Goal: Task Accomplishment & Management: Use online tool/utility

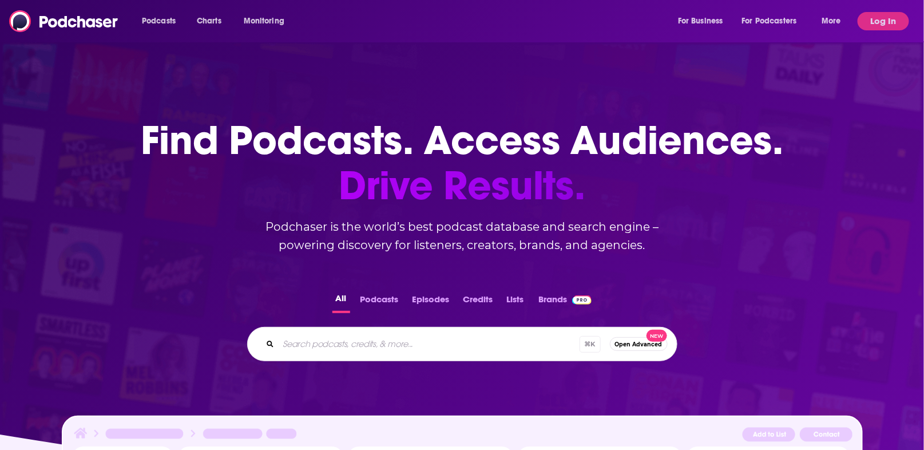
click at [382, 344] on input "Search podcasts, credits, & more..." at bounding box center [429, 344] width 301 height 18
type input "The Rural"
click at [878, 17] on button "Log In" at bounding box center [883, 21] width 51 height 18
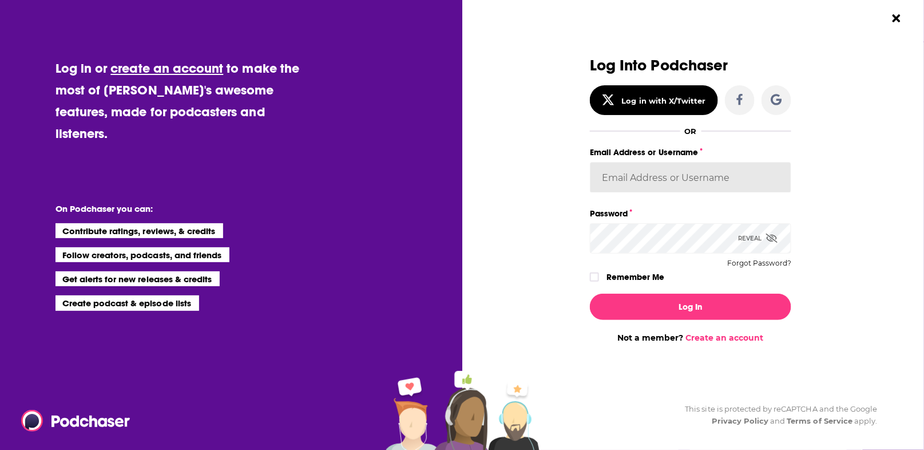
click at [619, 180] on input "Email Address or Username" at bounding box center [690, 177] width 201 height 31
type input "dresnic"
click at [633, 292] on div "Log In Not a member? Create an account" at bounding box center [690, 313] width 201 height 58
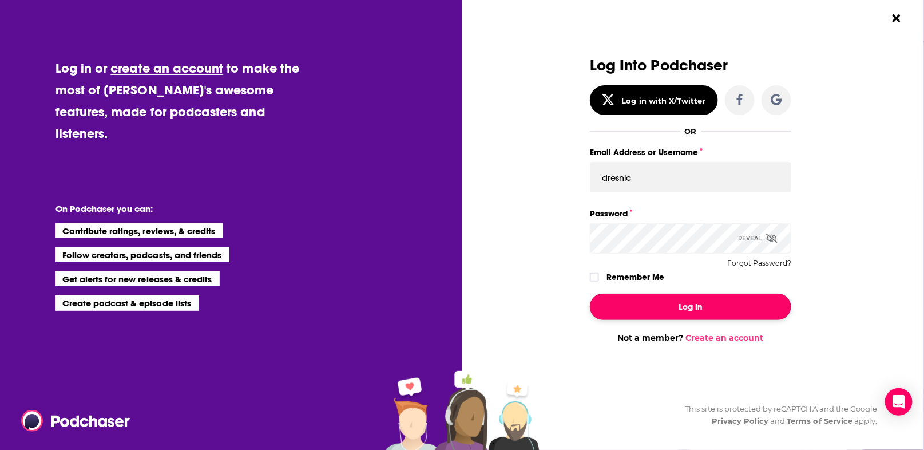
click at [640, 307] on button "Log In" at bounding box center [690, 307] width 201 height 26
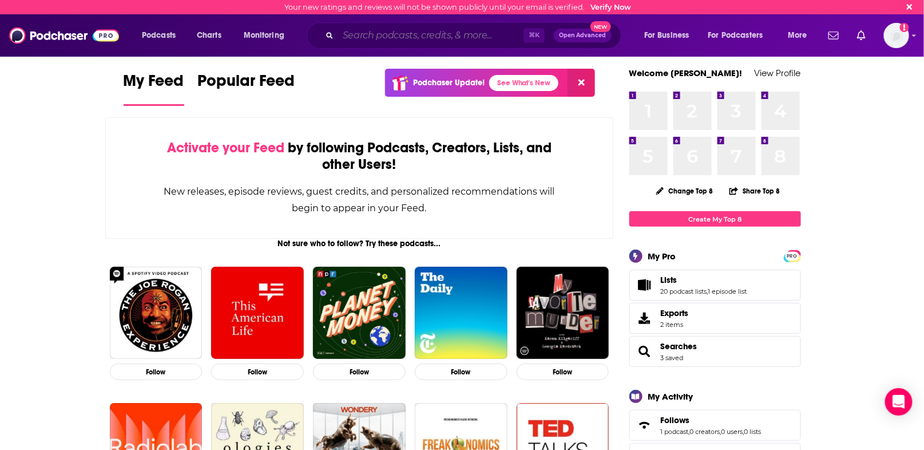
click at [397, 40] on input "Search podcasts, credits, & more..." at bounding box center [430, 35] width 185 height 18
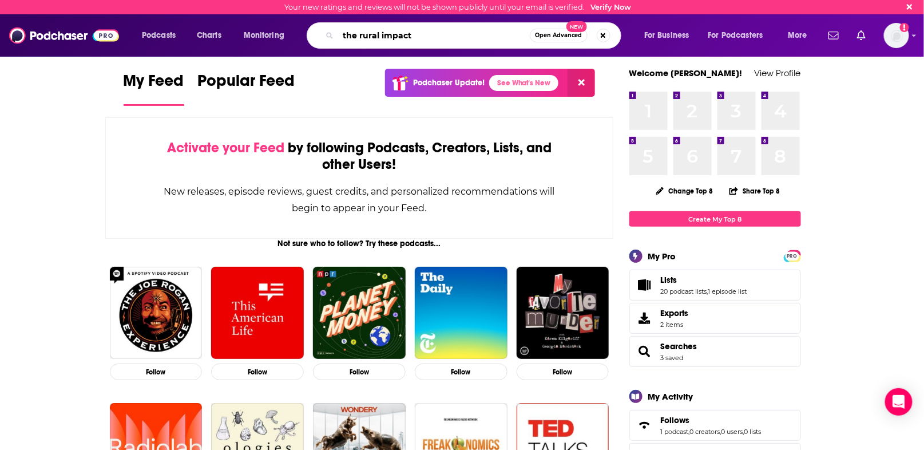
type input "the rural impact"
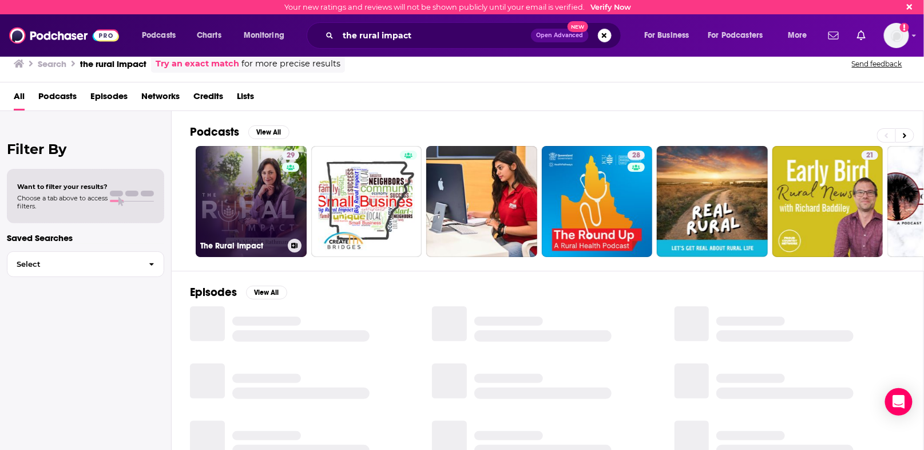
click at [224, 220] on link "29 The Rural Impact" at bounding box center [251, 201] width 111 height 111
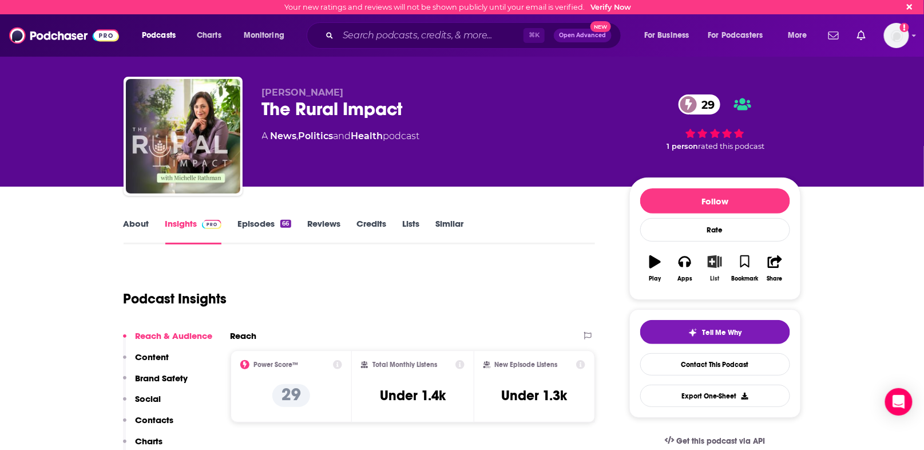
click at [717, 265] on icon "button" at bounding box center [715, 261] width 14 height 13
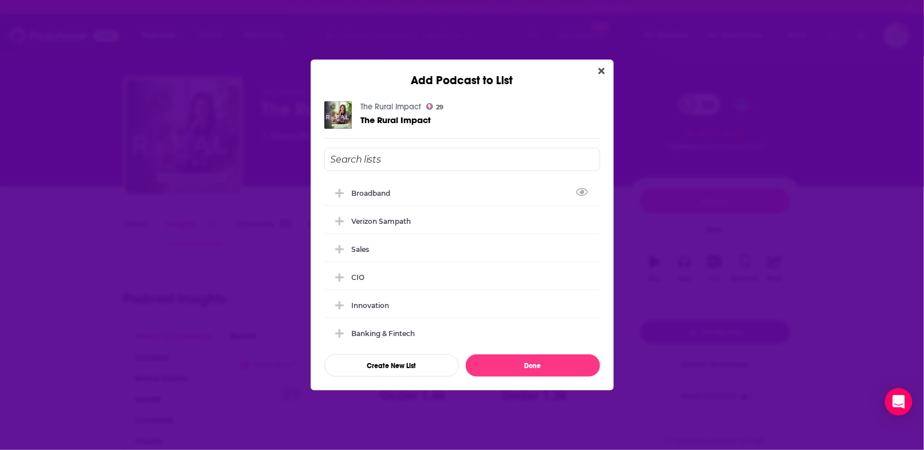
click at [395, 162] on input "Add Podcast To List" at bounding box center [462, 159] width 276 height 23
type input "R"
type input "Rural America"
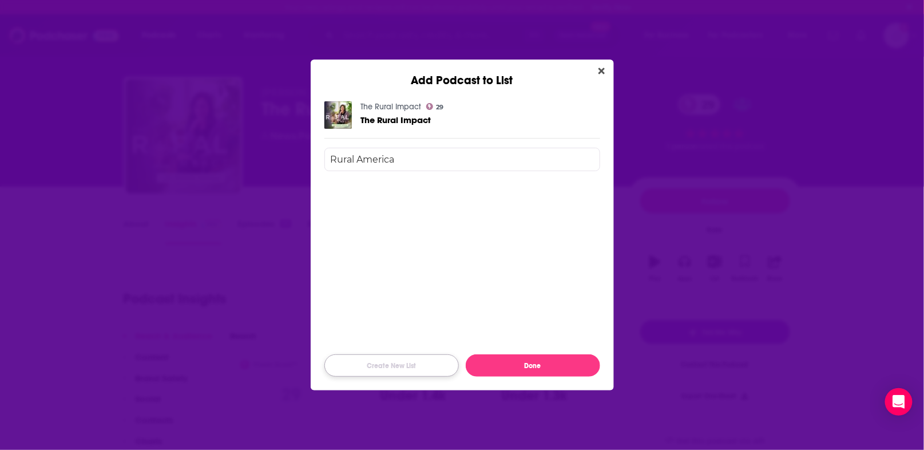
click at [395, 365] on button "Create New List" at bounding box center [391, 365] width 134 height 22
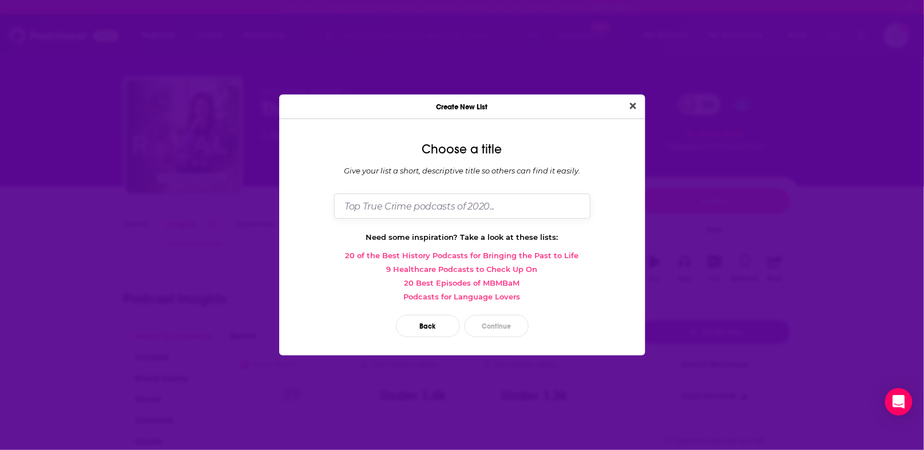
click at [426, 202] on input "Dialog" at bounding box center [462, 205] width 256 height 25
click at [429, 205] on input "Dialog" at bounding box center [462, 205] width 256 height 25
type input "Rural Amerca Podcasts"
click at [498, 320] on button "Continue" at bounding box center [497, 326] width 64 height 22
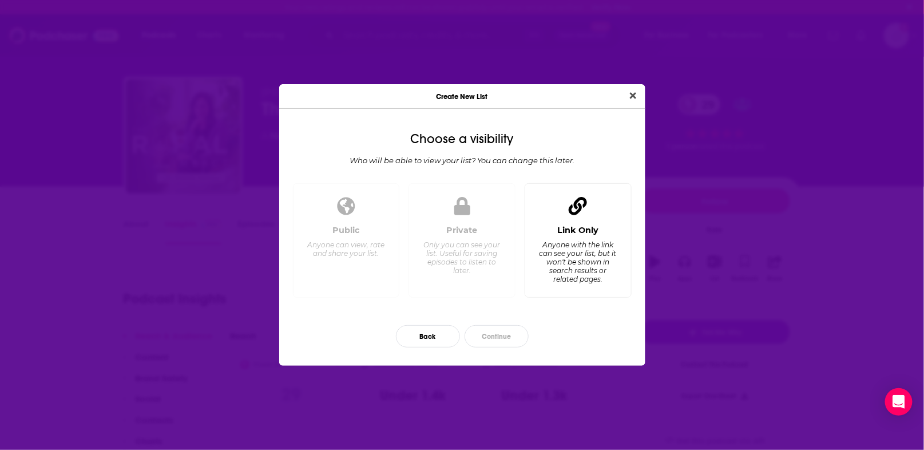
click at [565, 259] on div "Anyone with the link can see your list, but it won't be shown in search results…" at bounding box center [577, 261] width 78 height 43
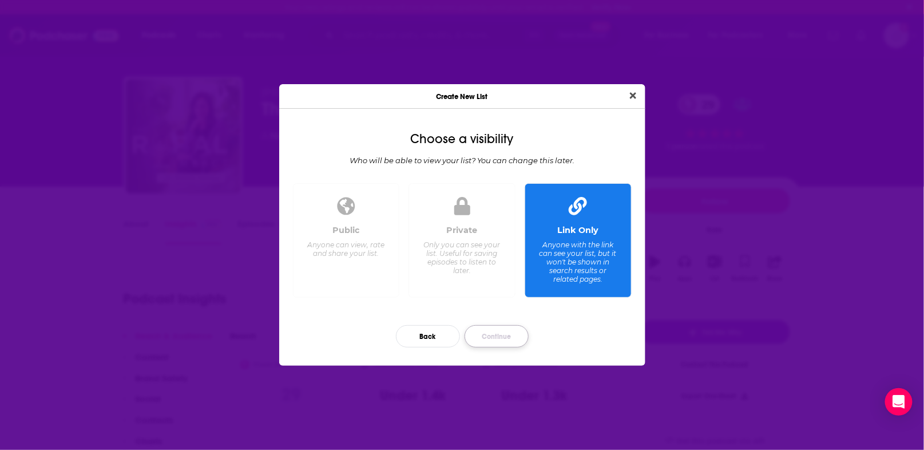
click at [502, 335] on button "Continue" at bounding box center [497, 336] width 64 height 22
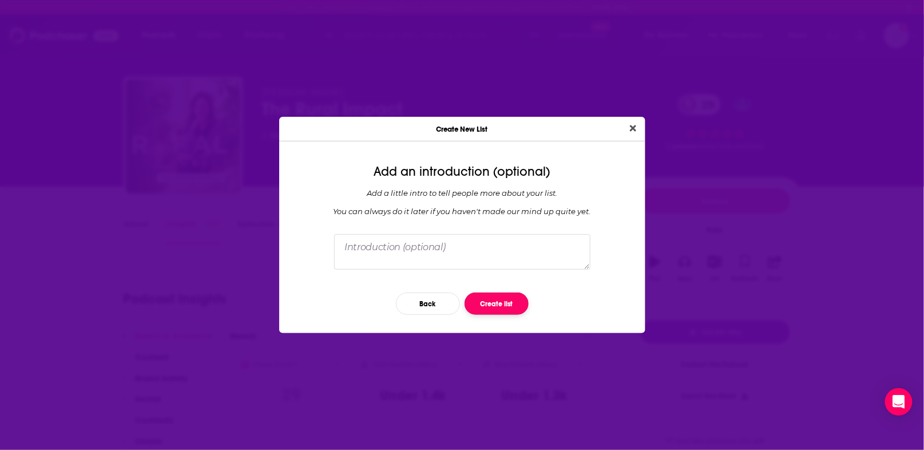
click at [500, 307] on button "Create list" at bounding box center [497, 303] width 64 height 22
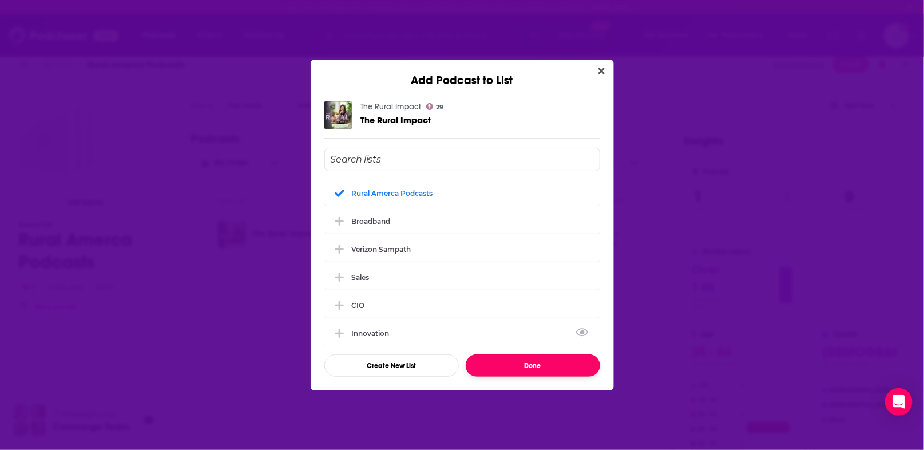
click at [540, 364] on button "Done" at bounding box center [533, 365] width 134 height 22
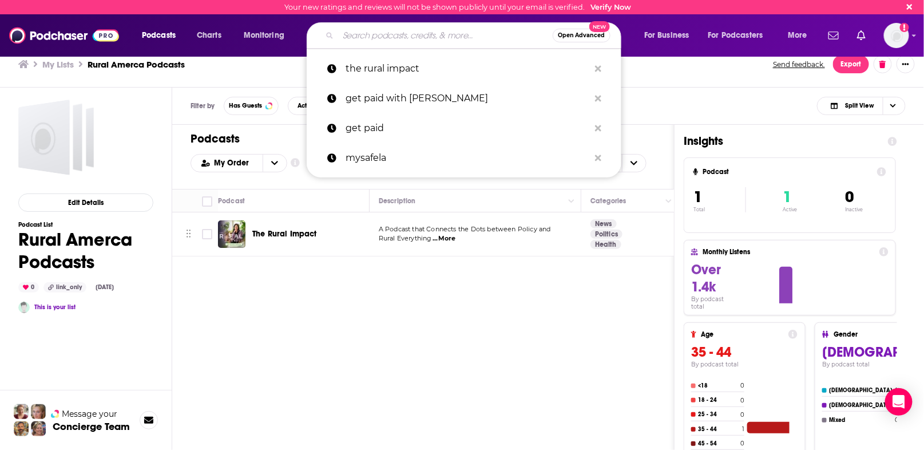
click at [403, 33] on input "Search podcasts, credits, & more..." at bounding box center [445, 35] width 215 height 18
paste input "• Reimagine Rural"
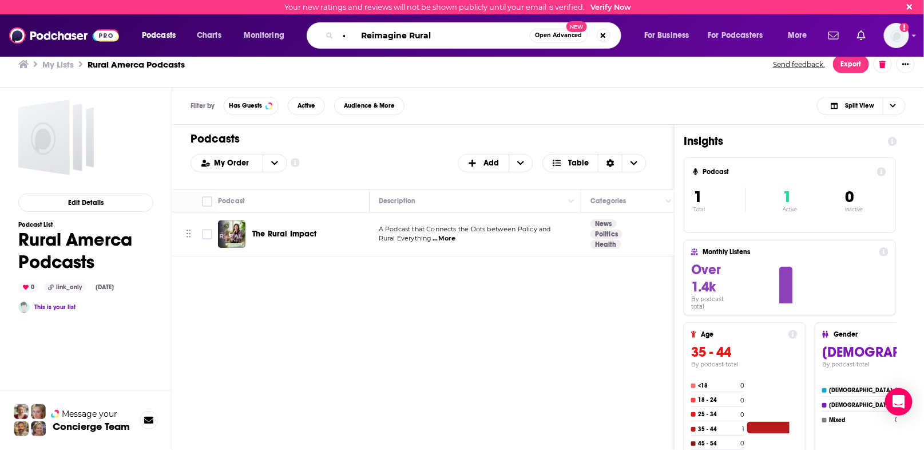
click at [360, 39] on input "• Reimagine Rural" at bounding box center [434, 35] width 192 height 18
type input "Reimagine Rural"
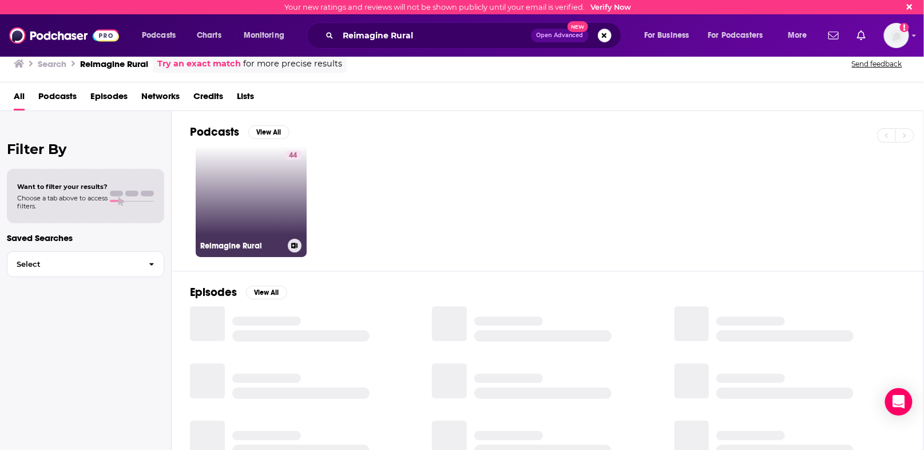
click at [251, 182] on link "44 Reimagine Rural" at bounding box center [251, 201] width 111 height 111
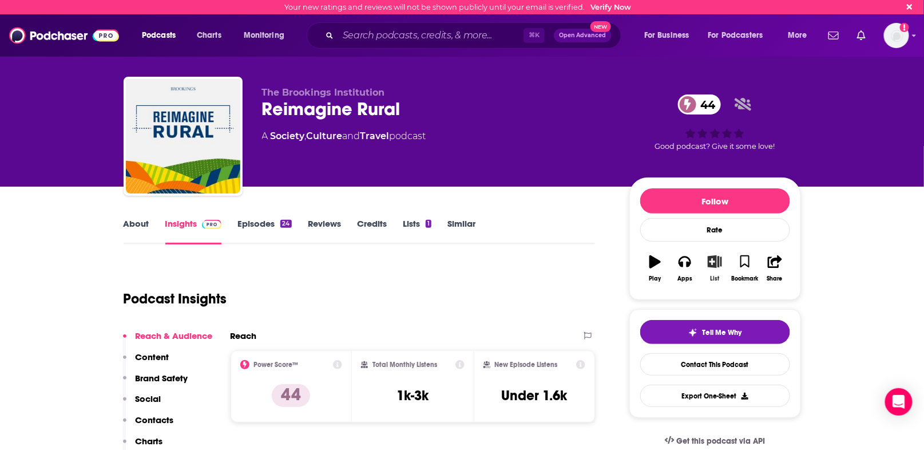
click at [715, 259] on icon "button" at bounding box center [715, 261] width 14 height 13
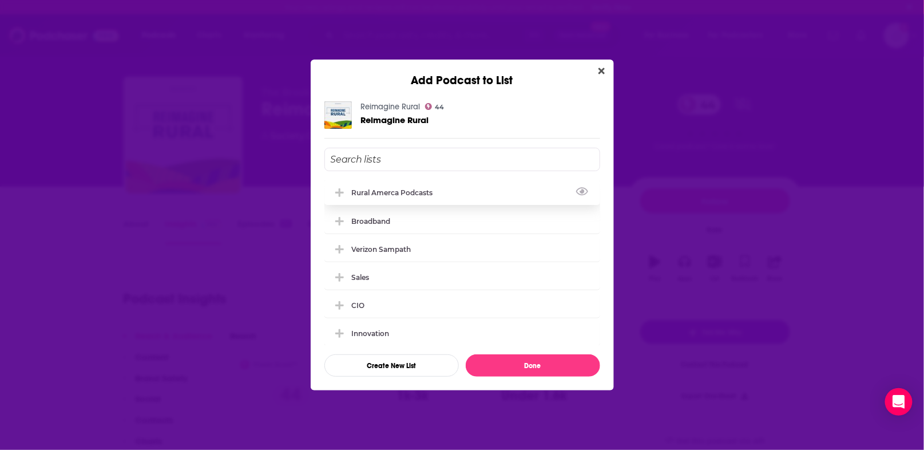
click at [417, 196] on div "Rural Amerca Podcasts" at bounding box center [396, 192] width 88 height 9
click at [510, 358] on button "Done" at bounding box center [533, 365] width 134 height 22
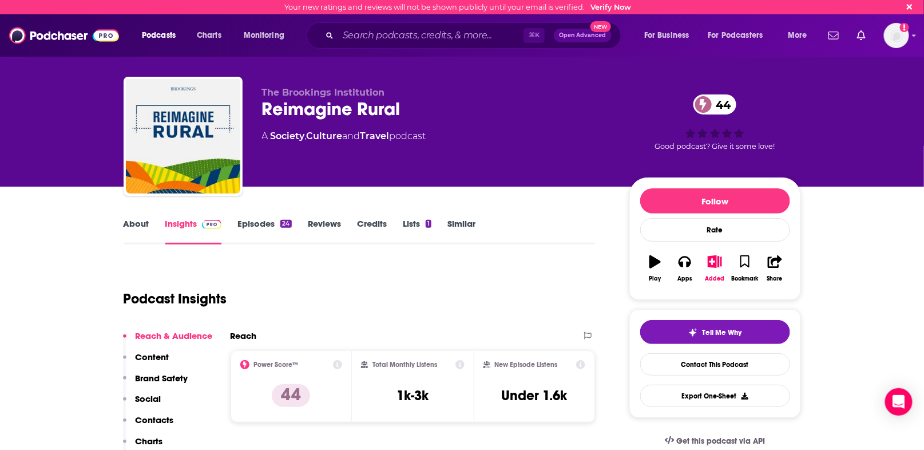
click at [456, 224] on link "Similar" at bounding box center [461, 231] width 28 height 26
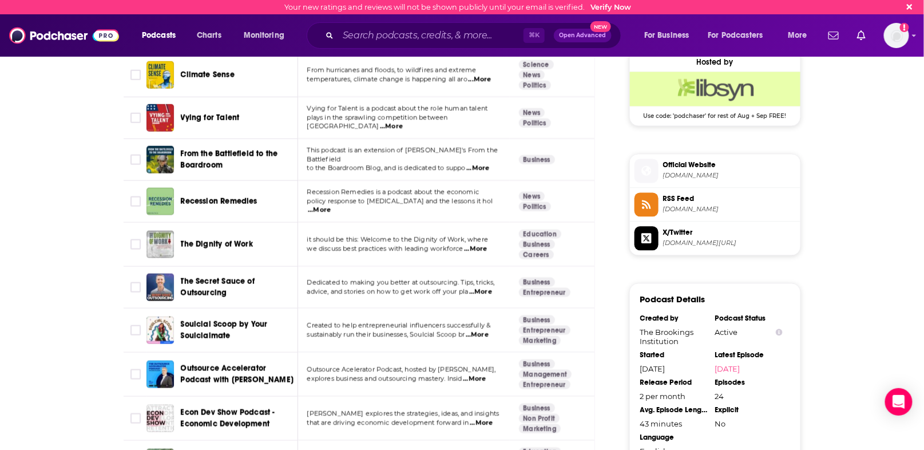
scroll to position [836, 0]
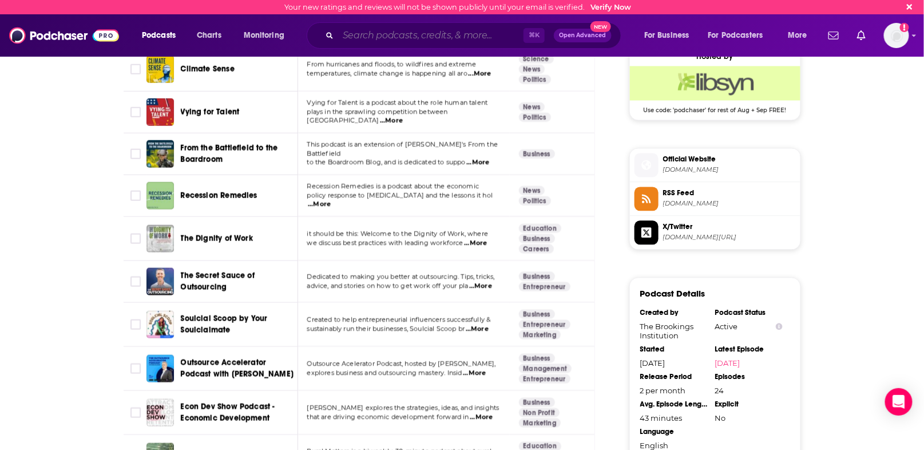
click at [346, 33] on input "Search podcasts, credits, & more..." at bounding box center [430, 35] width 185 height 18
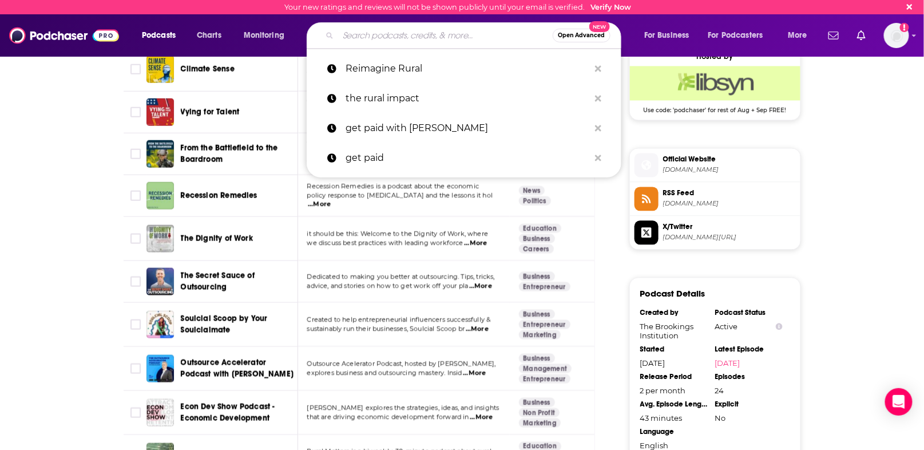
paste input "• Route Fifty"
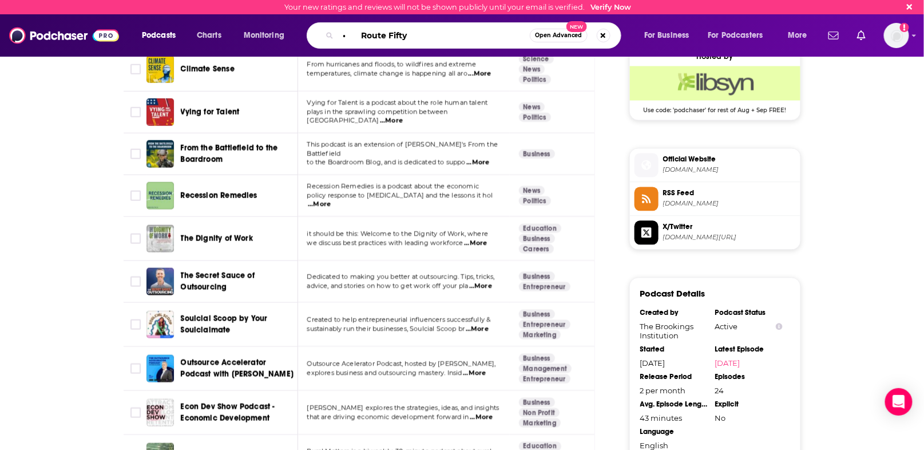
click at [363, 37] on input "• Route Fifty" at bounding box center [434, 35] width 192 height 18
type input "Route Fifty"
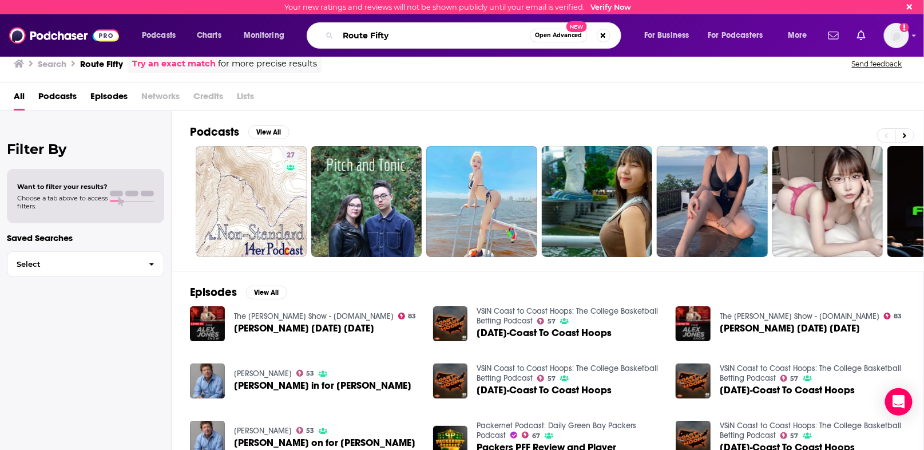
click at [353, 37] on input "Route Fifty" at bounding box center [434, 35] width 192 height 18
paste input "• Strong Towns"
click at [360, 37] on input "• Strong Towns" at bounding box center [434, 35] width 192 height 18
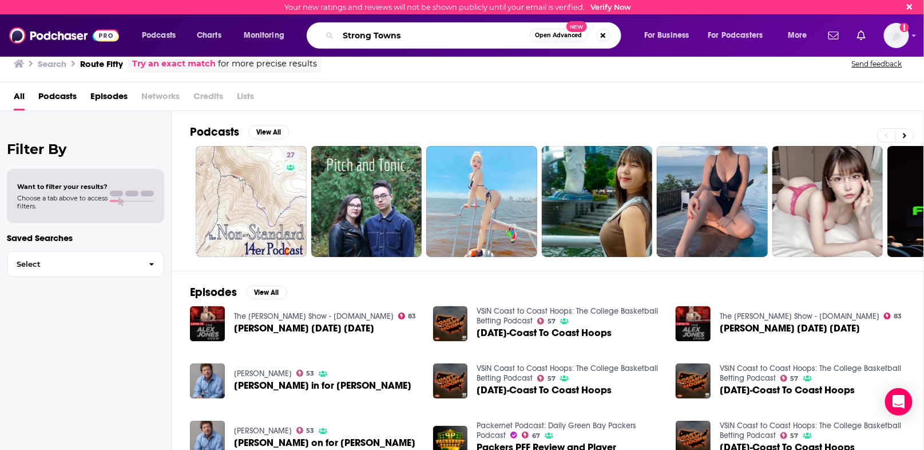
type input "Strong Towns"
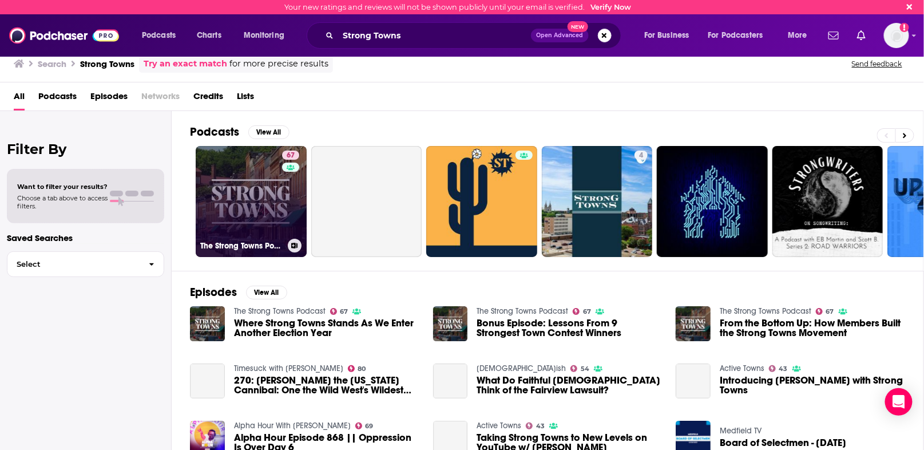
click at [251, 194] on link "67 The Strong Towns Podcast" at bounding box center [251, 201] width 111 height 111
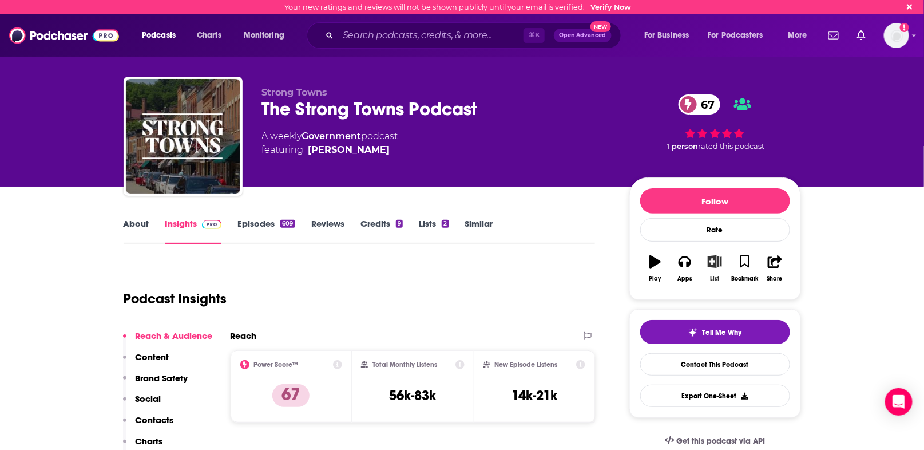
click at [714, 268] on button "List" at bounding box center [715, 268] width 30 height 41
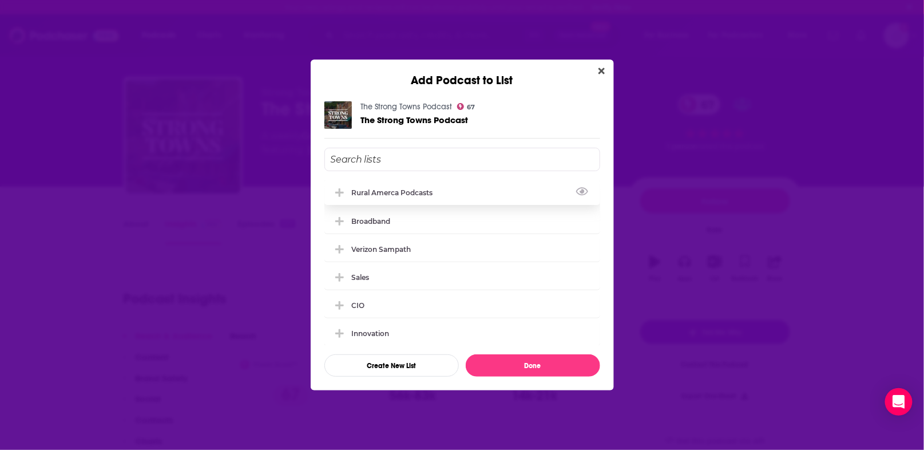
click at [403, 195] on div "Rural Amerca Podcasts" at bounding box center [396, 192] width 88 height 9
click at [506, 364] on button "Done" at bounding box center [533, 365] width 134 height 22
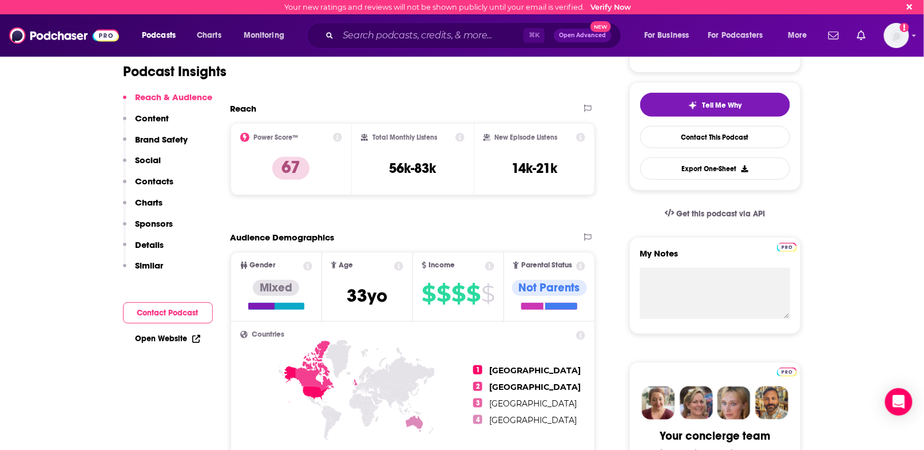
scroll to position [229, 0]
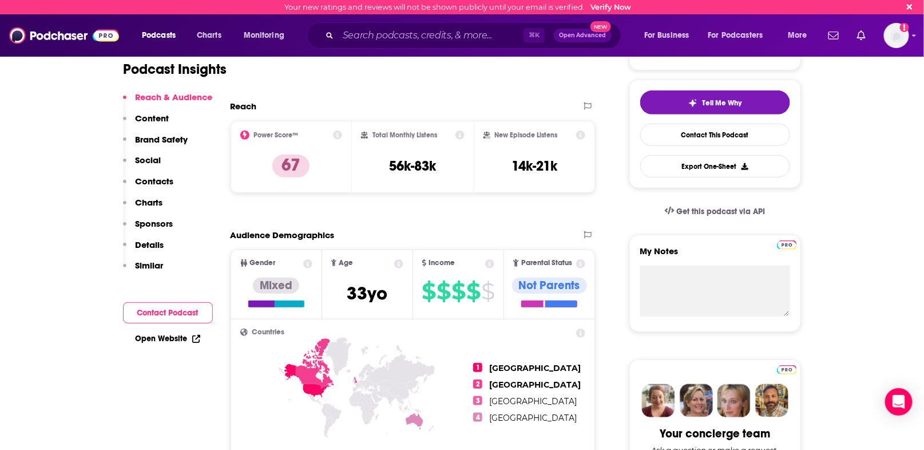
click at [385, 26] on div "⌘ K Open Advanced New" at bounding box center [464, 35] width 315 height 26
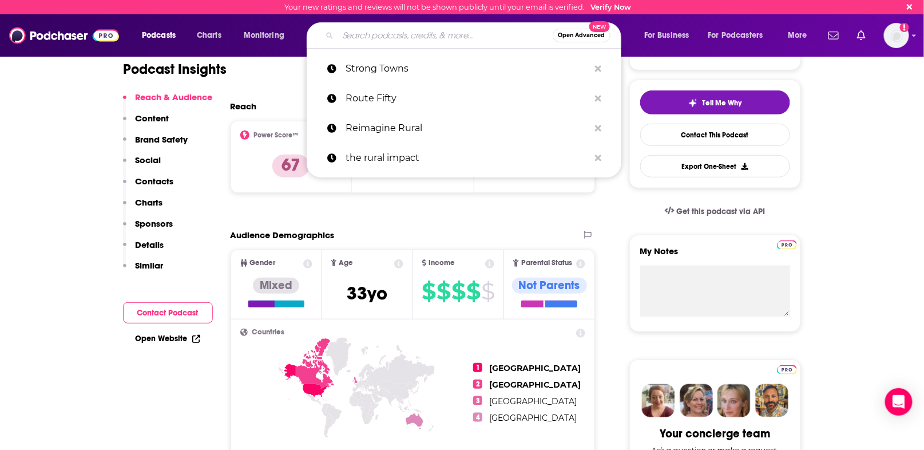
click at [385, 34] on input "Search podcasts, credits, & more..." at bounding box center [445, 35] width 215 height 18
paste input "o Upzoned Podcast"
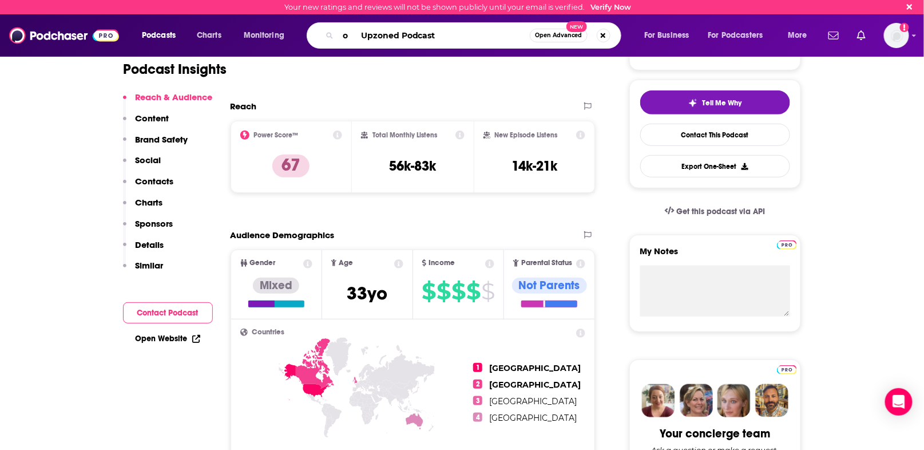
click at [363, 36] on input "o Upzoned Podcast" at bounding box center [434, 35] width 192 height 18
type input "Upzoned Podcast"
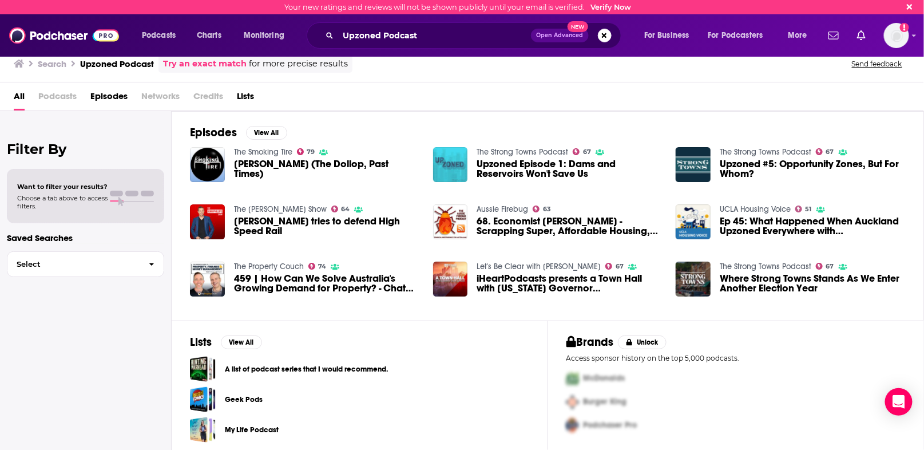
click at [443, 168] on img "Upzoned Episode 1: Dams and Reservoirs Won't Save Us" at bounding box center [450, 164] width 35 height 35
click at [392, 37] on input "Upzoned Podcast" at bounding box center [434, 35] width 193 height 18
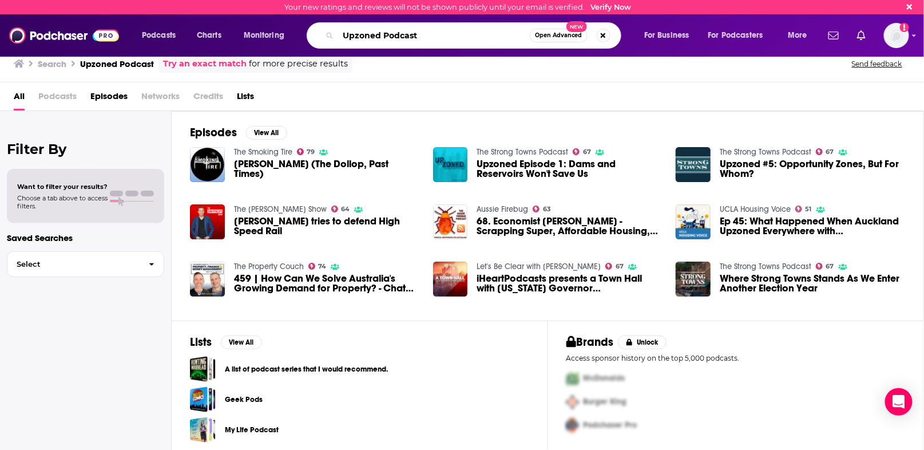
click at [392, 37] on input "Upzoned Podcast" at bounding box center [434, 35] width 192 height 18
type input "Upzoned"
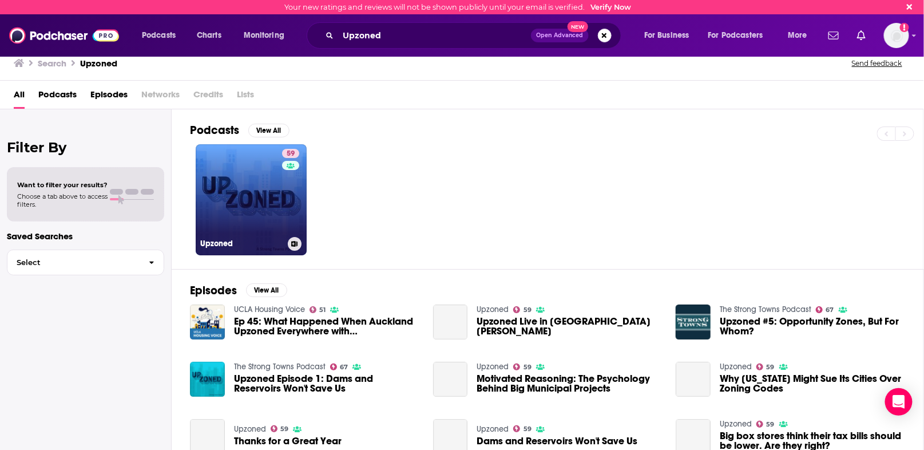
click at [263, 193] on link "59 Upzoned" at bounding box center [251, 199] width 111 height 111
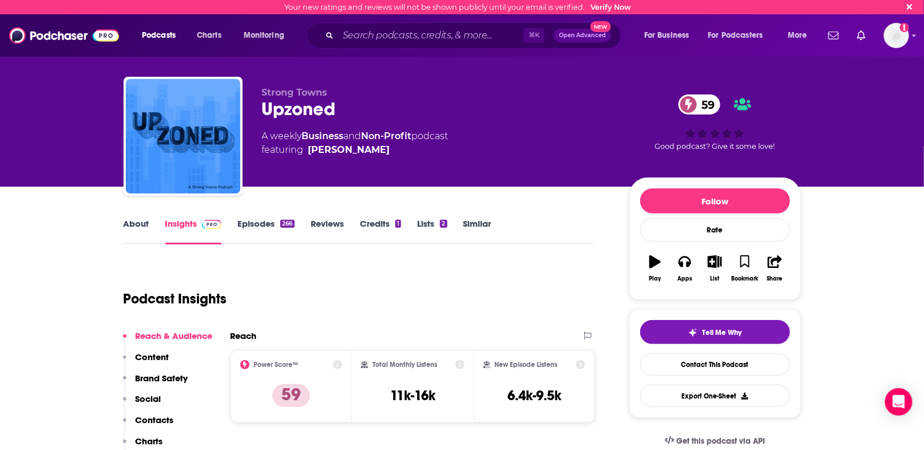
click at [251, 224] on link "Episodes 266" at bounding box center [265, 231] width 57 height 26
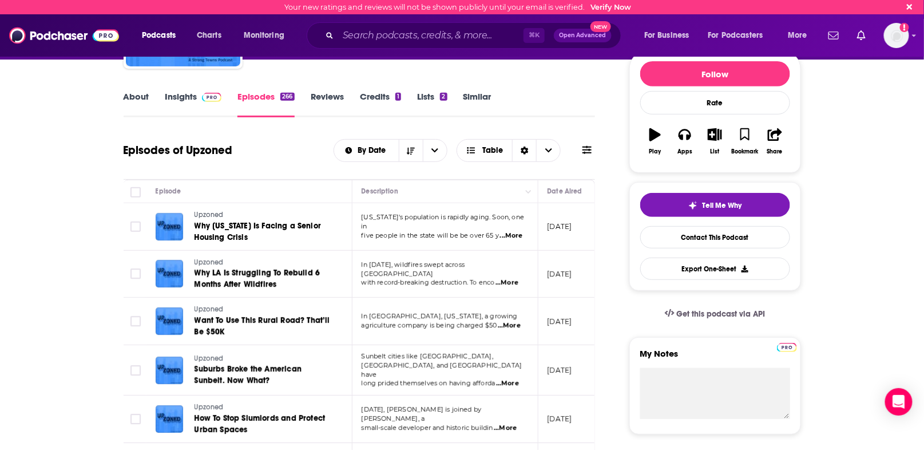
scroll to position [128, 0]
click at [713, 129] on icon "button" at bounding box center [715, 134] width 14 height 13
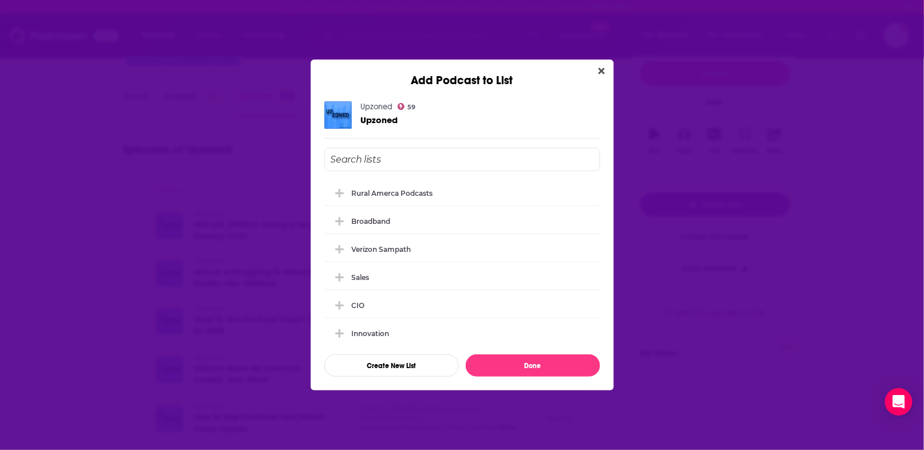
scroll to position [0, 0]
click at [363, 192] on div "Rural Amerca Podcasts" at bounding box center [396, 192] width 88 height 9
click at [511, 364] on button "Done" at bounding box center [533, 365] width 134 height 22
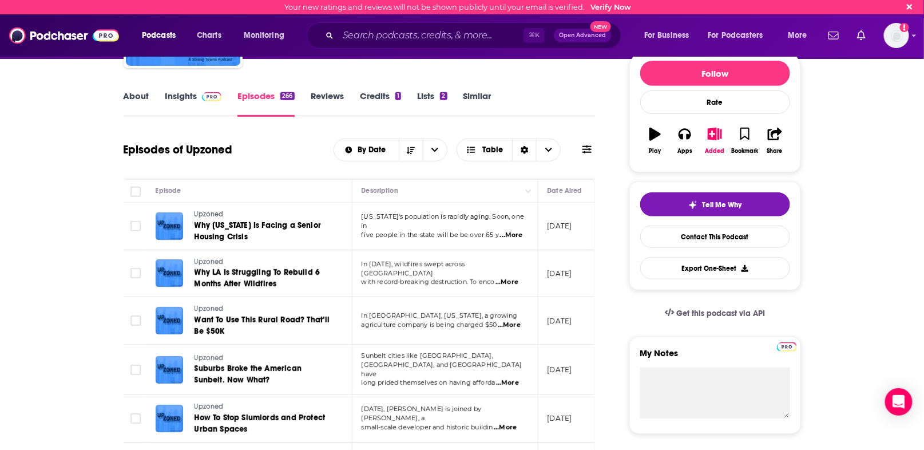
click at [344, 55] on div "Podcasts Charts Monitoring ⌘ K Open Advanced New For Business For Podcasters Mo…" at bounding box center [462, 35] width 924 height 42
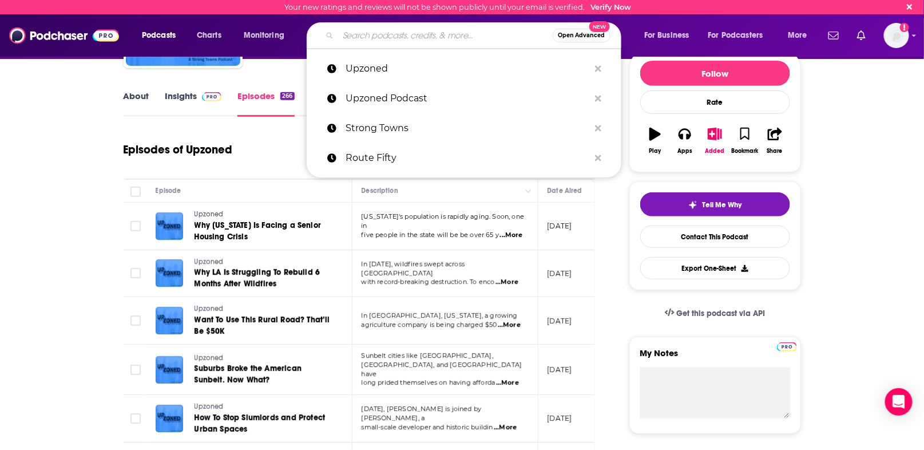
click at [358, 37] on input "Search podcasts, credits, & more..." at bounding box center [445, 35] width 215 height 18
paste input "o The Bottom Up Revolution Podcast"
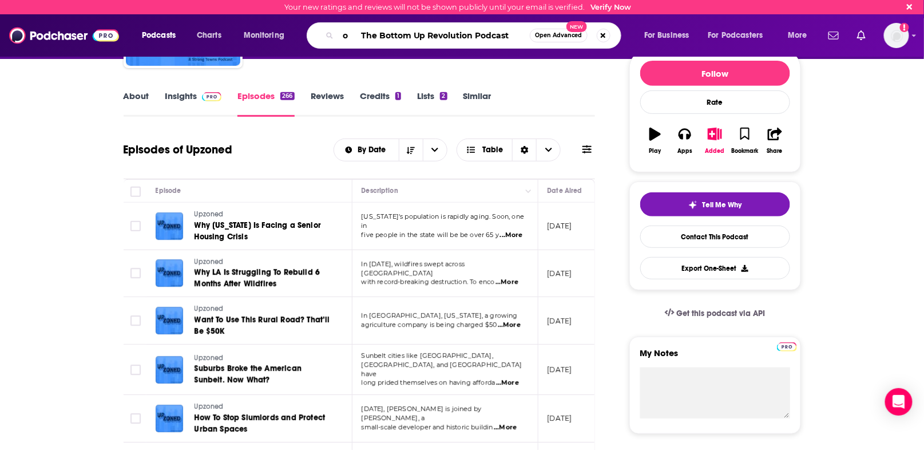
click at [362, 34] on input "o The Bottom Up Revolution Podcast" at bounding box center [434, 35] width 192 height 18
click at [463, 38] on input "The Bottom Up Revolution Podcast" at bounding box center [434, 35] width 192 height 18
type input "The Bottom Up Revolution"
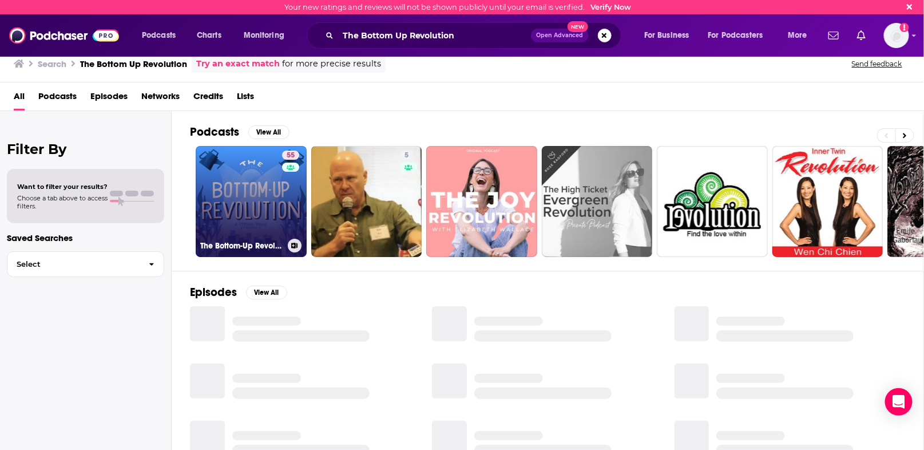
click at [236, 211] on link "55 The Bottom-Up Revolution" at bounding box center [251, 201] width 111 height 111
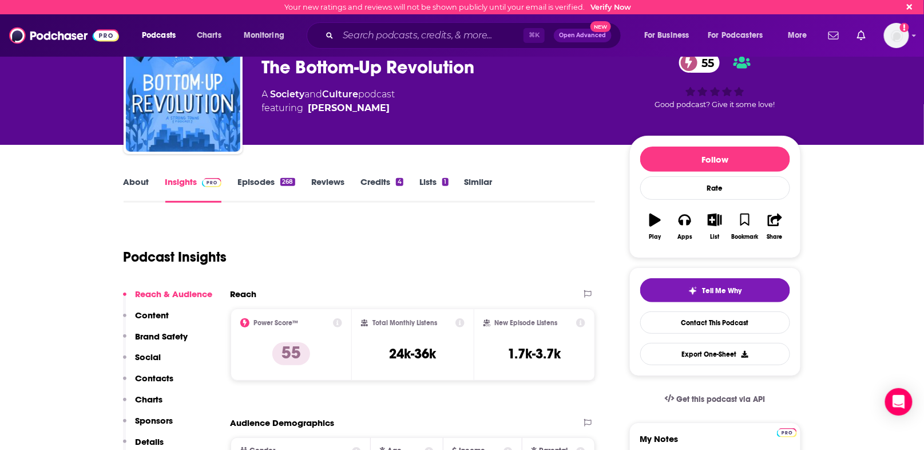
scroll to position [41, 0]
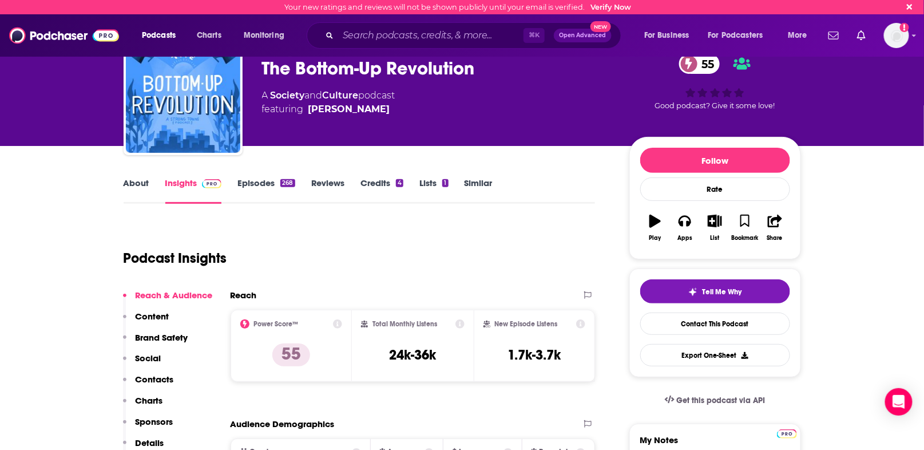
click at [261, 186] on link "Episodes 268" at bounding box center [265, 190] width 57 height 26
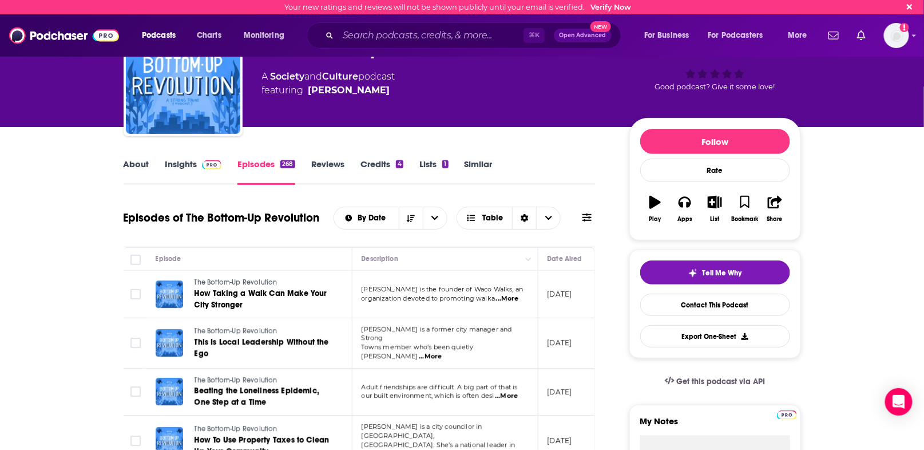
scroll to position [42, 0]
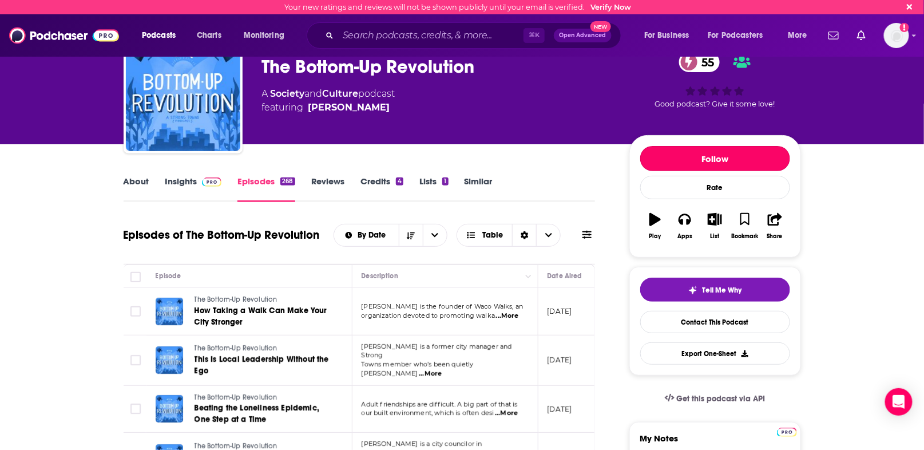
drag, startPoint x: 740, startPoint y: 161, endPoint x: 705, endPoint y: 252, distance: 97.8
click at [705, 252] on div "Follow Rate Play Apps List Bookmark Share" at bounding box center [715, 196] width 172 height 122
click at [714, 223] on icon "button" at bounding box center [715, 219] width 14 height 13
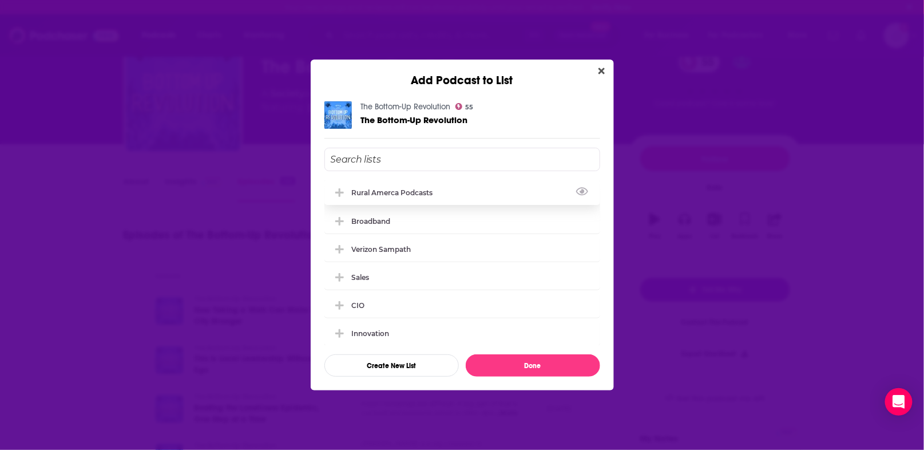
click at [426, 192] on div "Rural Amerca Podcasts" at bounding box center [396, 192] width 88 height 9
click at [533, 357] on button "Done" at bounding box center [533, 365] width 134 height 22
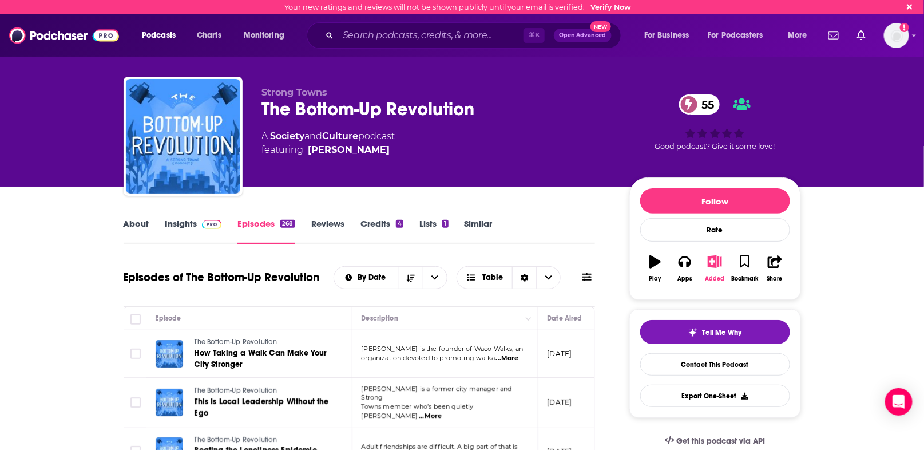
scroll to position [42, 0]
